Goal: Task Accomplishment & Management: Manage account settings

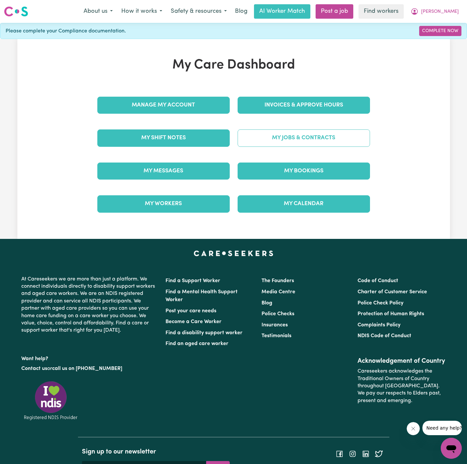
click at [273, 140] on link "My Jobs & Contracts" at bounding box center [304, 138] width 132 height 17
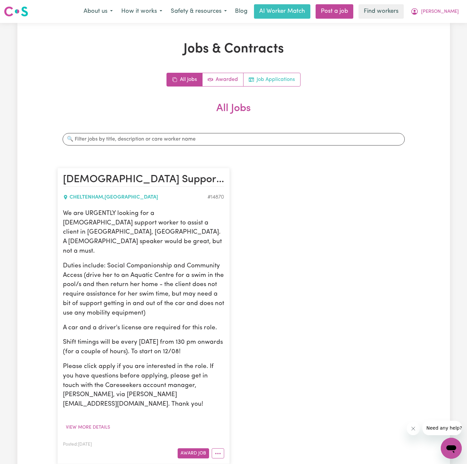
click at [275, 76] on link "Job Applications" at bounding box center [272, 79] width 57 height 13
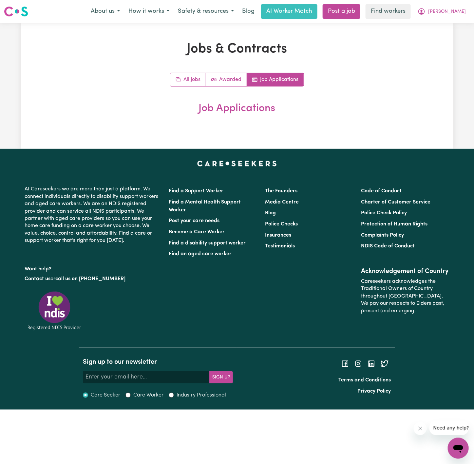
drag, startPoint x: 387, startPoint y: 138, endPoint x: 382, endPoint y: 92, distance: 45.5
click at [387, 136] on div "Jobs & Contracts All Jobs Awarded Job Applications Job Applications" at bounding box center [237, 86] width 433 height 126
click at [465, 16] on button "[PERSON_NAME]" at bounding box center [442, 12] width 57 height 14
click at [442, 35] on link "Logout" at bounding box center [444, 37] width 52 height 12
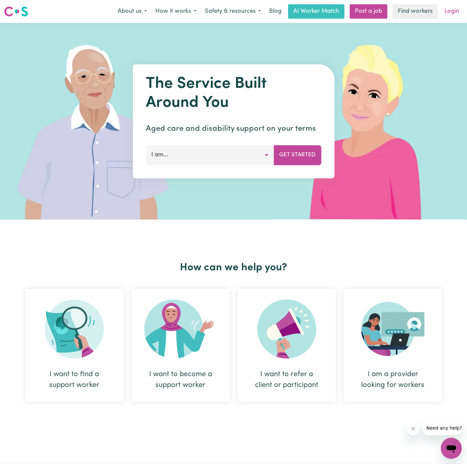
click at [459, 11] on link "Login" at bounding box center [452, 11] width 23 height 14
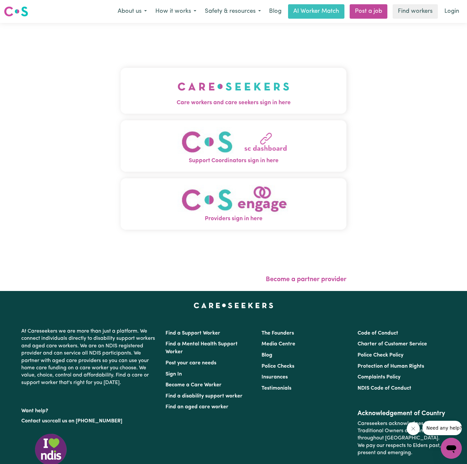
click at [184, 88] on img "Care workers and care seekers sign in here" at bounding box center [234, 86] width 112 height 24
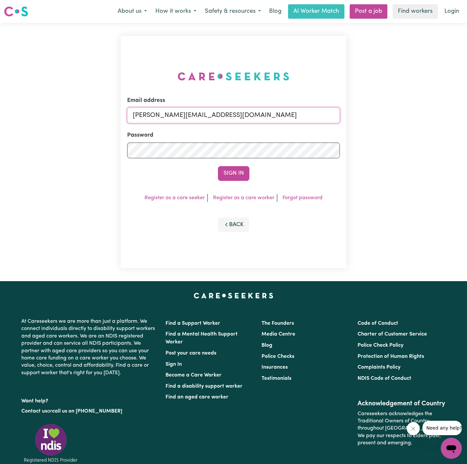
click at [287, 116] on input "[PERSON_NAME][EMAIL_ADDRESS][DOMAIN_NAME]" at bounding box center [233, 116] width 213 height 16
drag, startPoint x: 168, startPoint y: 113, endPoint x: 451, endPoint y: 125, distance: 283.5
click at [452, 128] on div "Email address [EMAIL_ADDRESS][DOMAIN_NAME] Password Sign In Register as a care …" at bounding box center [233, 152] width 467 height 258
type input "[EMAIL_ADDRESS][DOMAIN_NAME]"
click at [241, 172] on button "Sign In" at bounding box center [233, 173] width 31 height 14
